Goal: Information Seeking & Learning: Learn about a topic

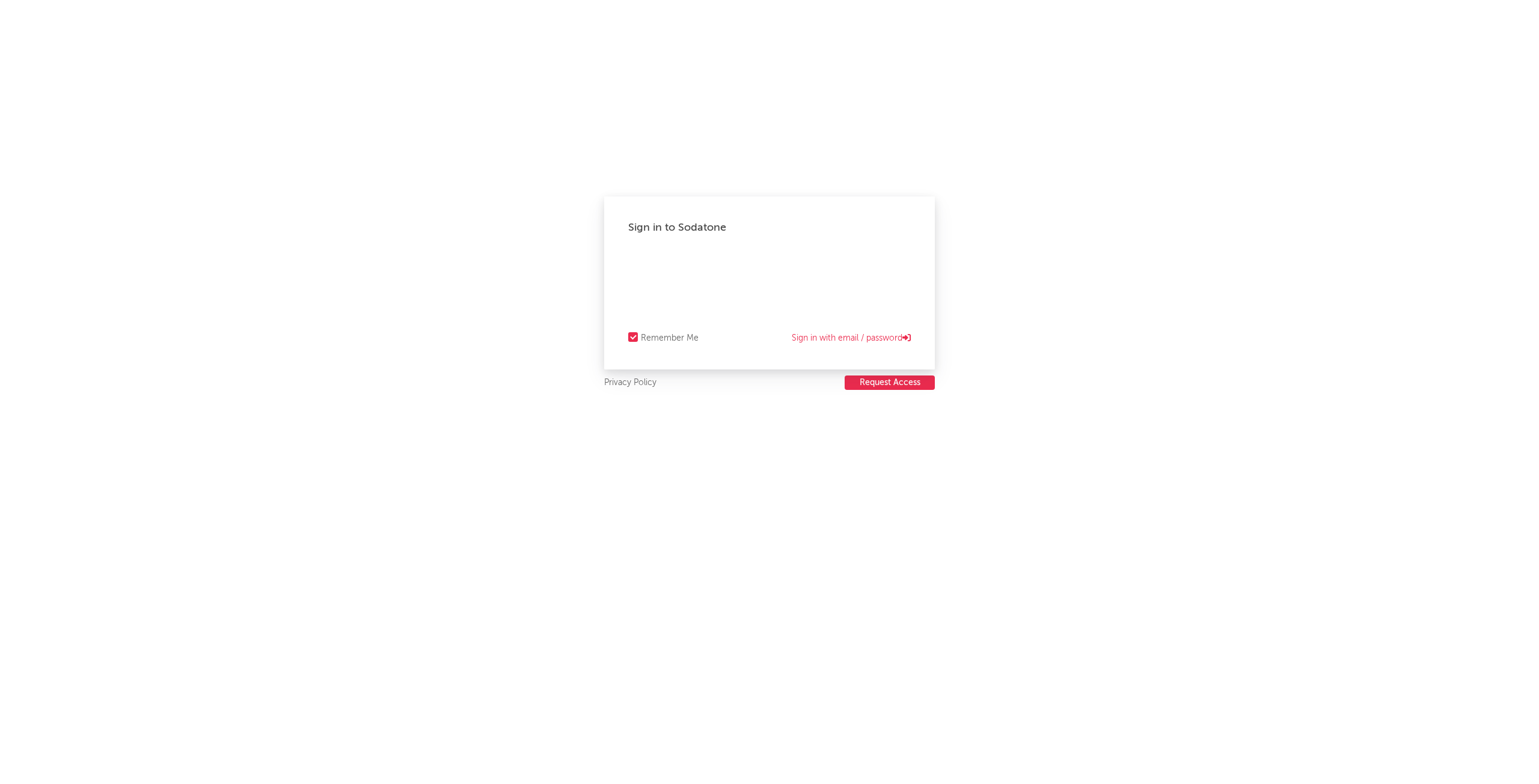
select select "recorded_music"
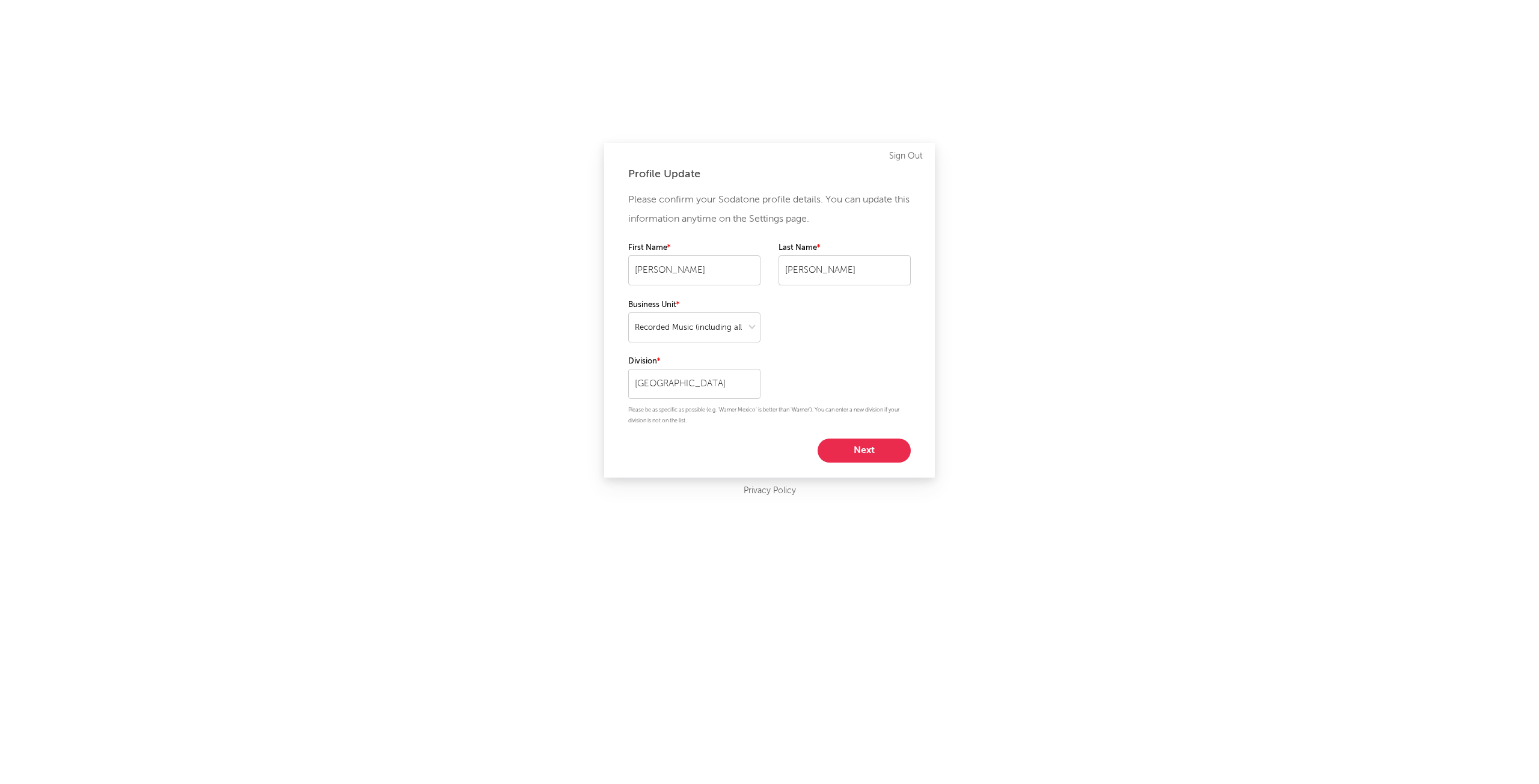
click at [857, 452] on button "Next" at bounding box center [864, 450] width 93 height 24
select select "marketing"
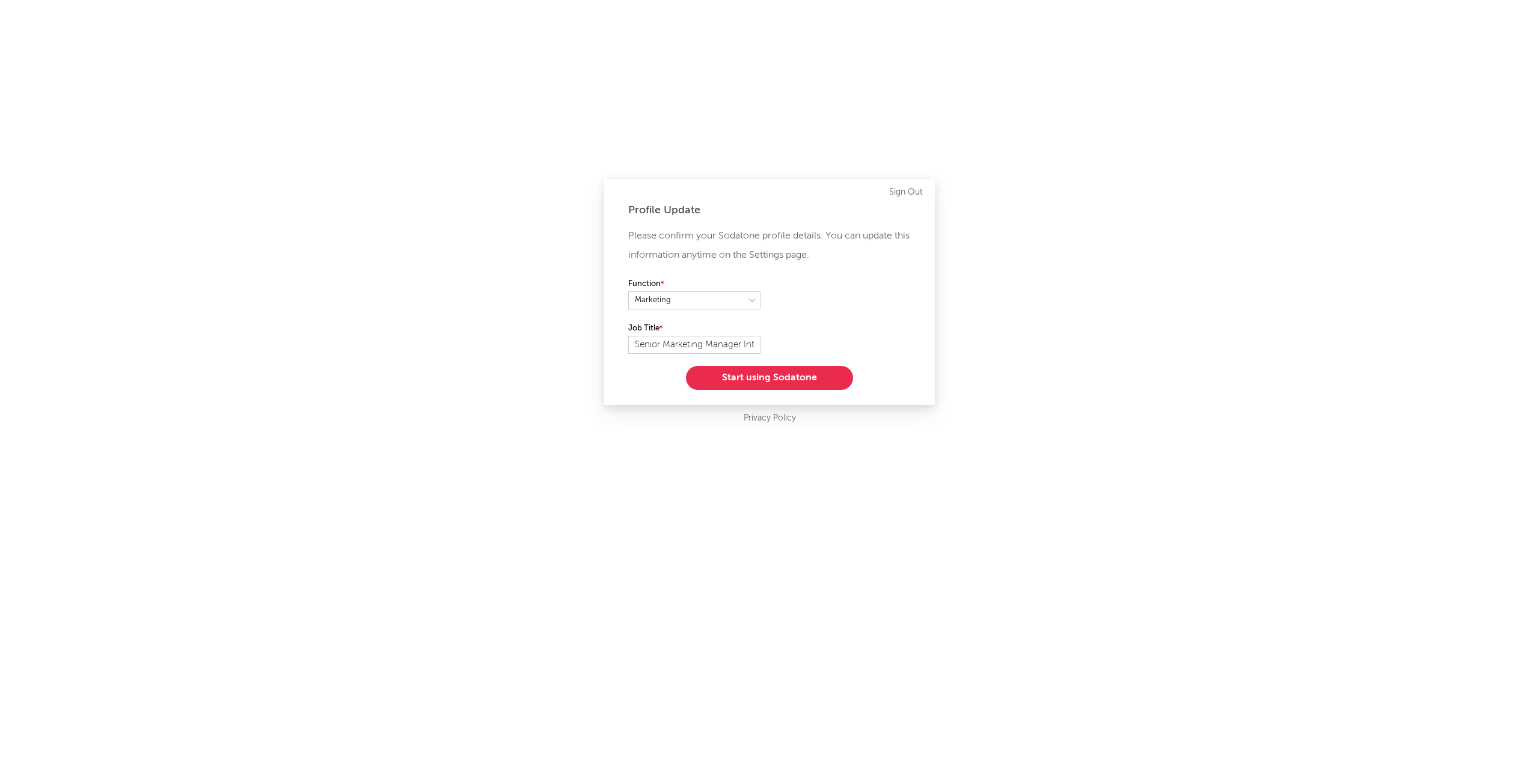
click at [785, 382] on button "Start using Sodatone" at bounding box center [769, 378] width 167 height 24
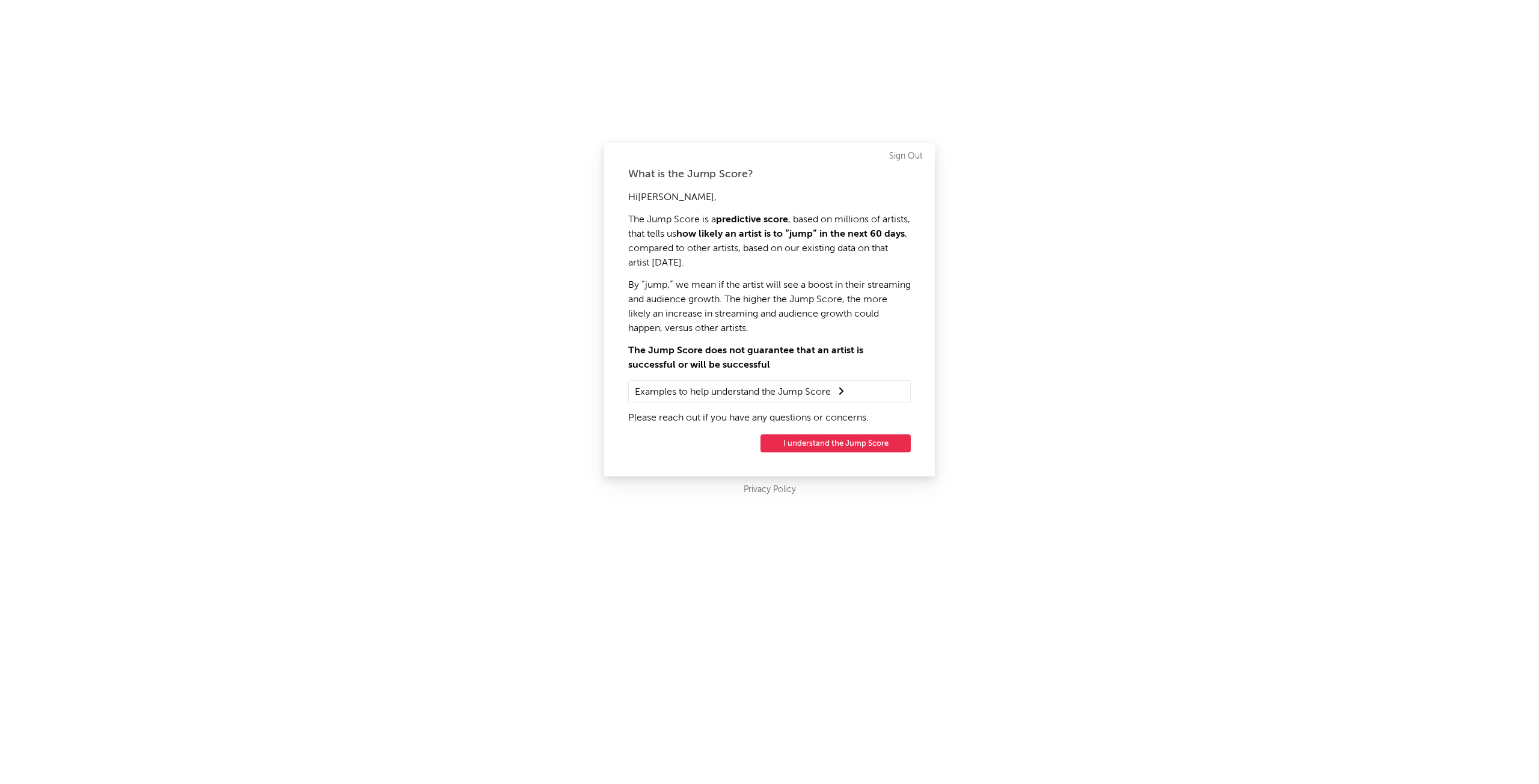
click at [824, 442] on button "I understand the Jump Score" at bounding box center [835, 443] width 150 height 18
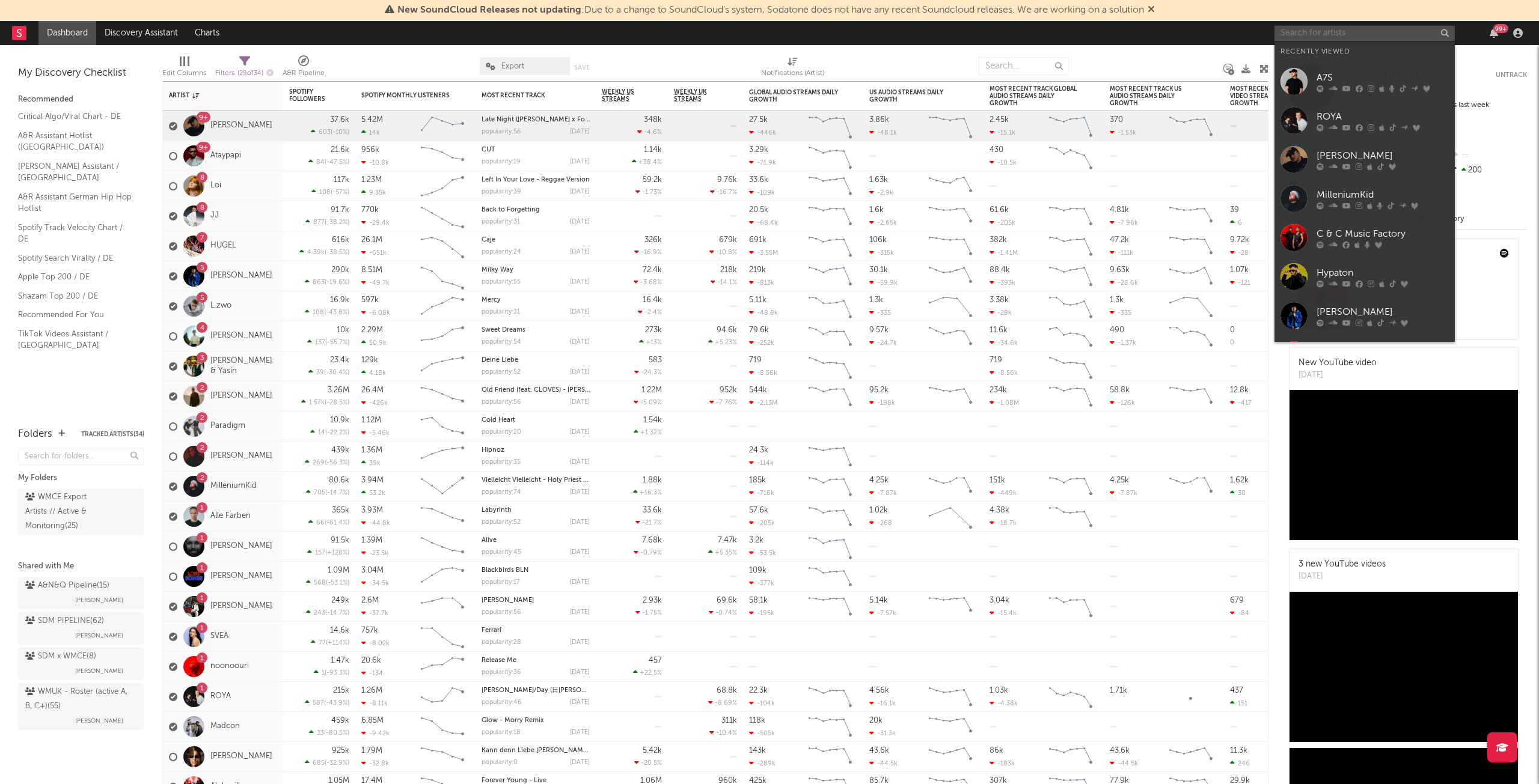
click at [1298, 26] on input "text" at bounding box center [1365, 34] width 180 height 15
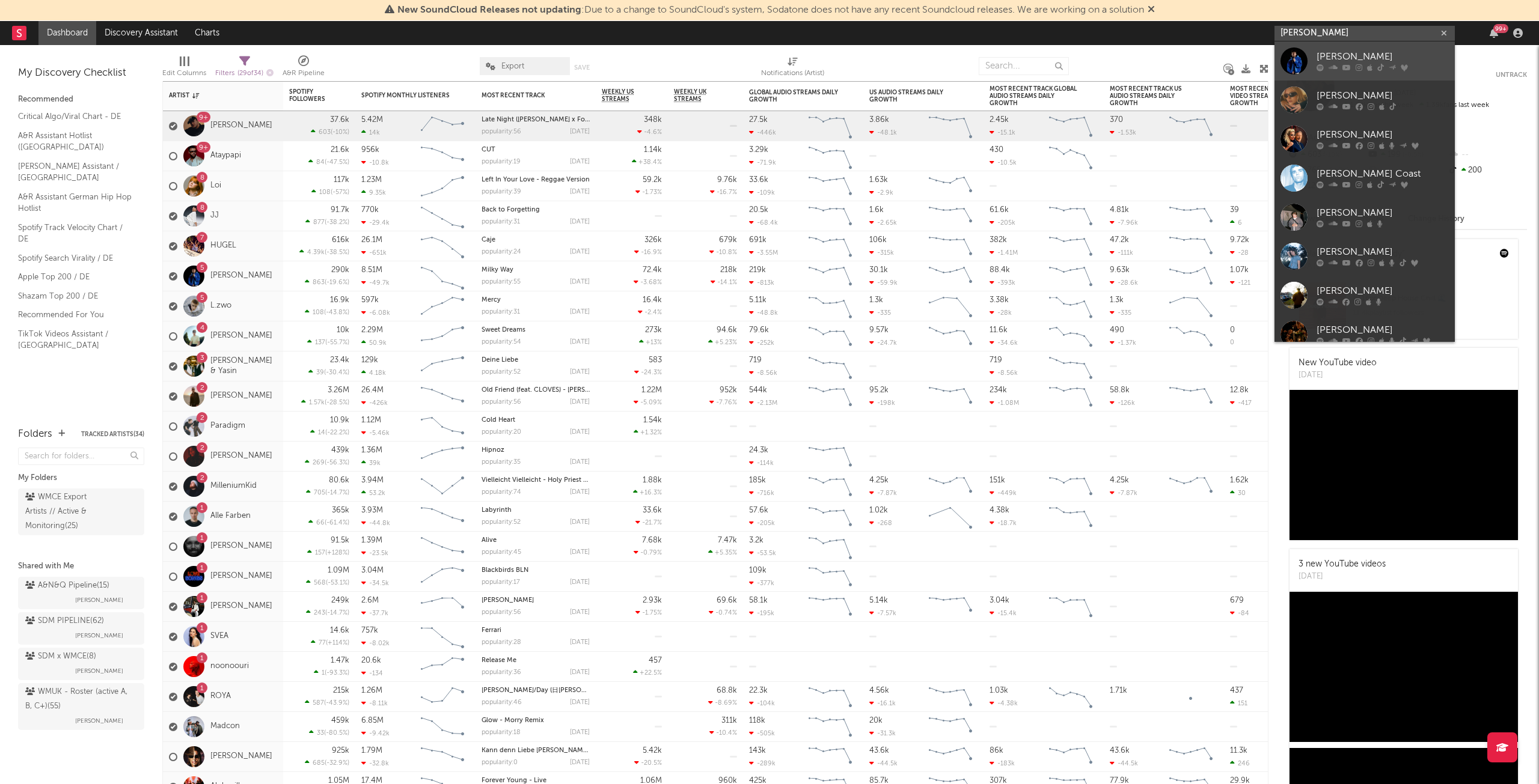
type input "[PERSON_NAME]"
click at [1347, 58] on div "[PERSON_NAME]" at bounding box center [1382, 57] width 133 height 15
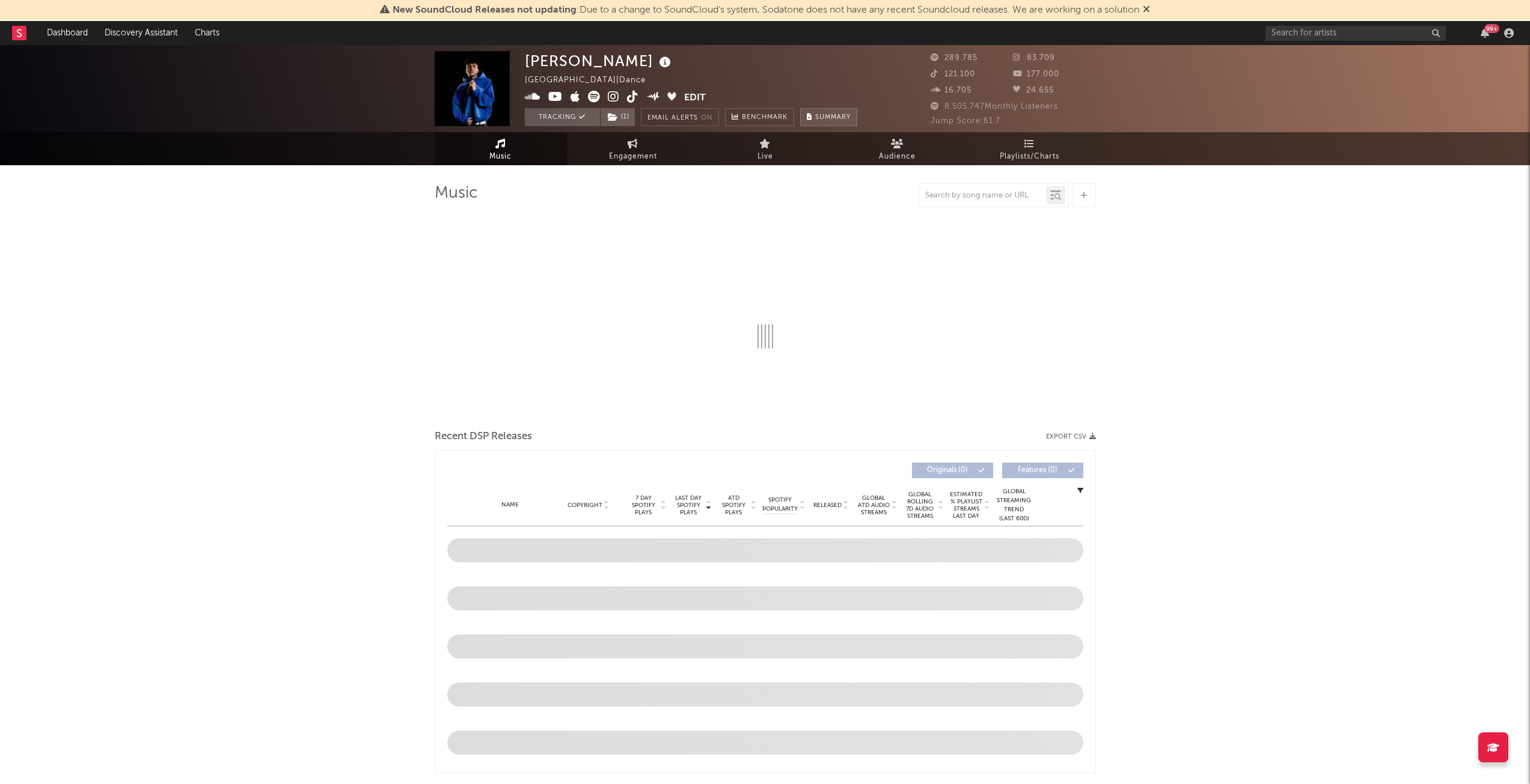
select select "6m"
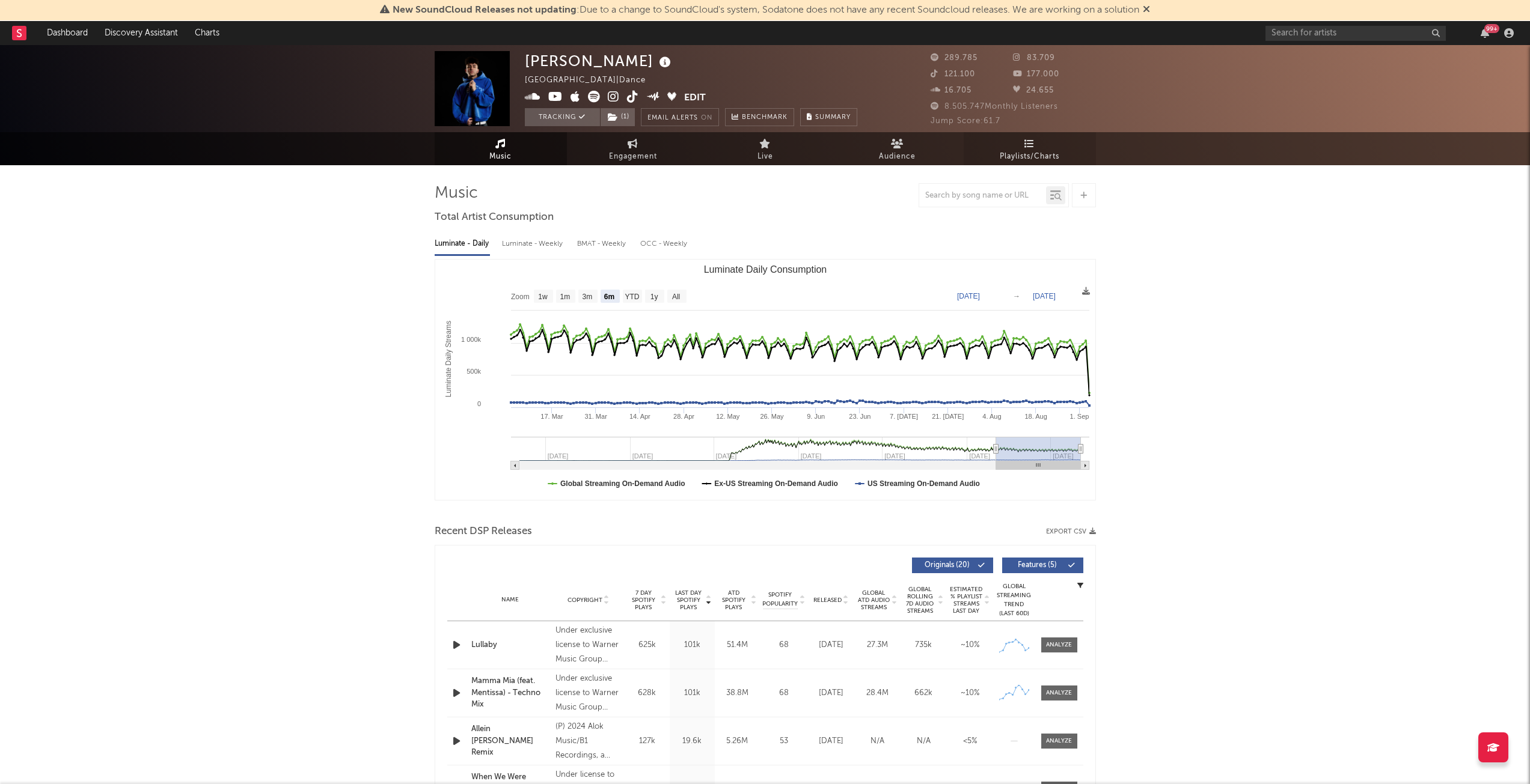
click at [1030, 154] on span "Playlists/Charts" at bounding box center [1030, 157] width 60 height 15
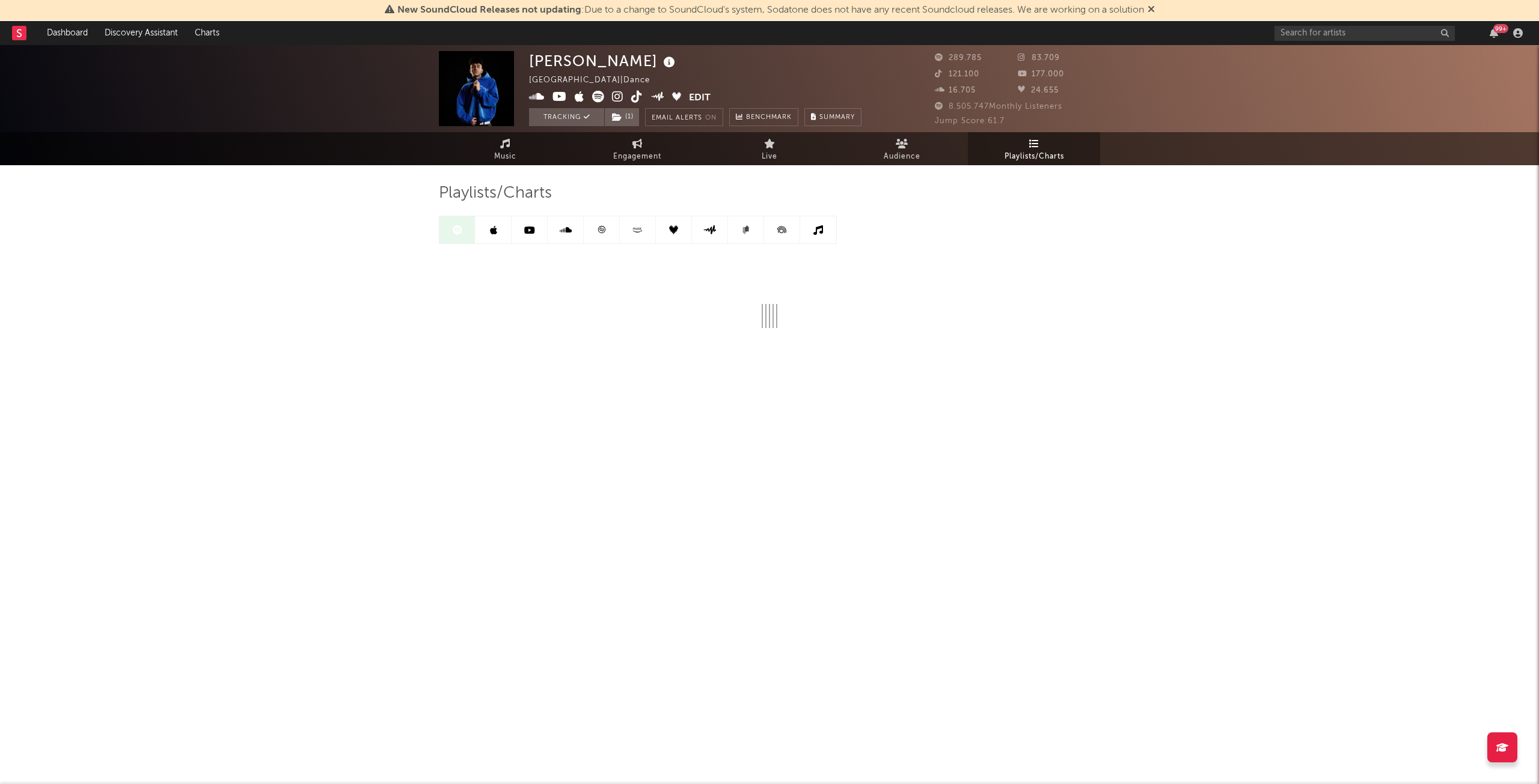
click at [604, 233] on icon at bounding box center [601, 229] width 7 height 7
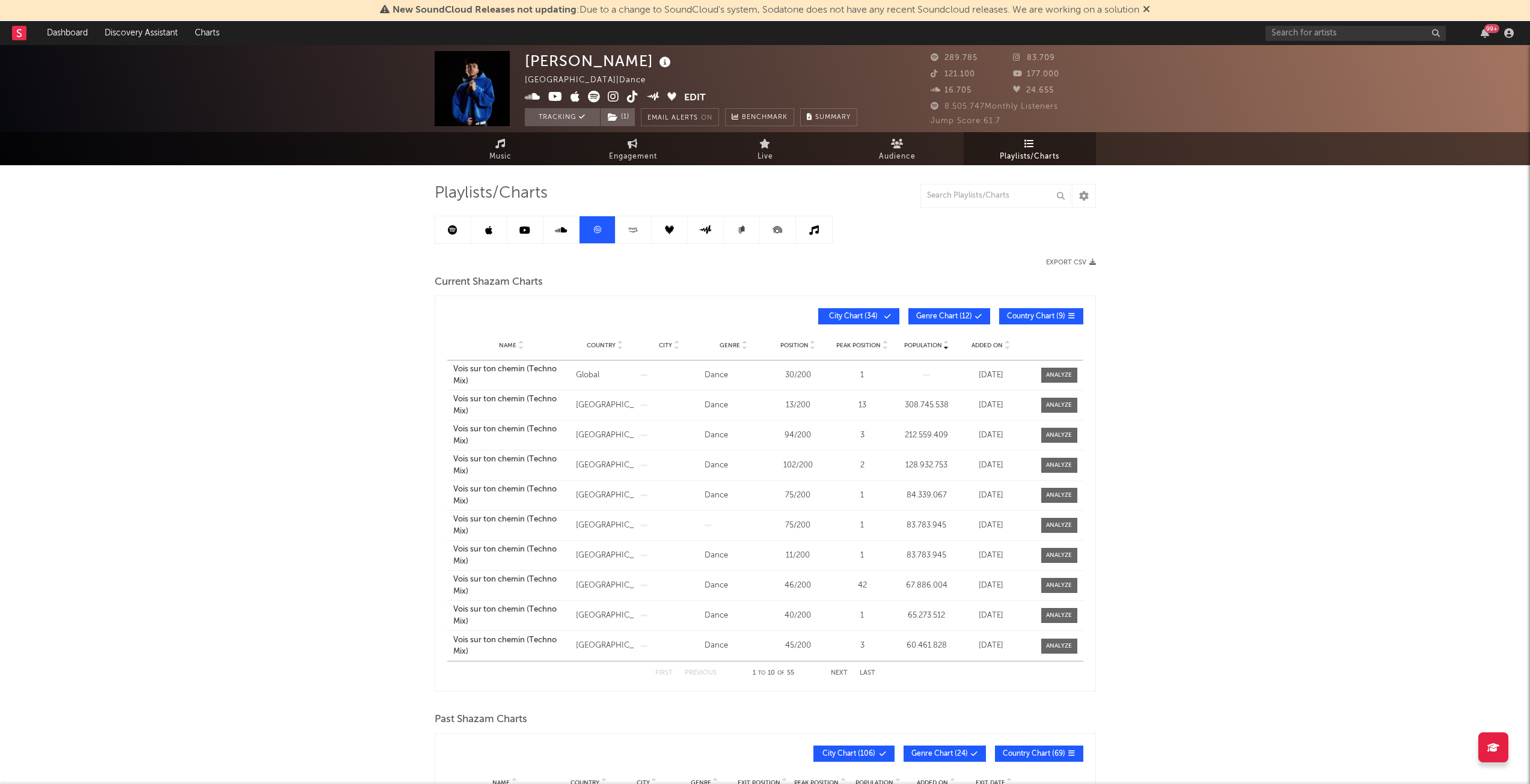
click at [939, 313] on span "Genre Chart ( 12 )" at bounding box center [944, 316] width 56 height 7
click at [882, 311] on button "City Chart ( 34 )" at bounding box center [859, 316] width 81 height 16
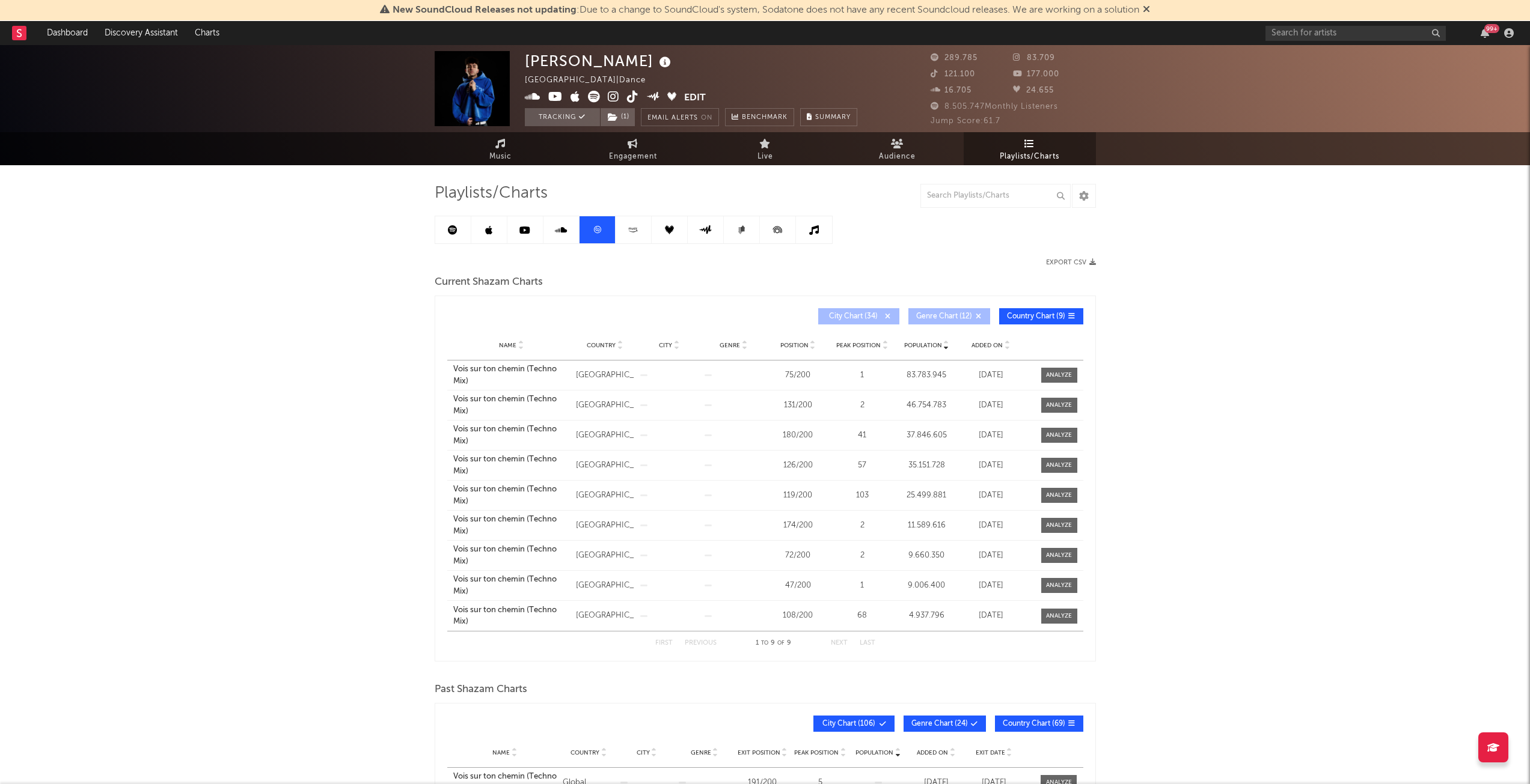
click at [382, 322] on div "[PERSON_NAME] [GEOGRAPHIC_DATA] | Dance Edit Tracking ( 1 ) Email Alerts On Ben…" at bounding box center [765, 608] width 1530 height 1126
